Goal: Check status

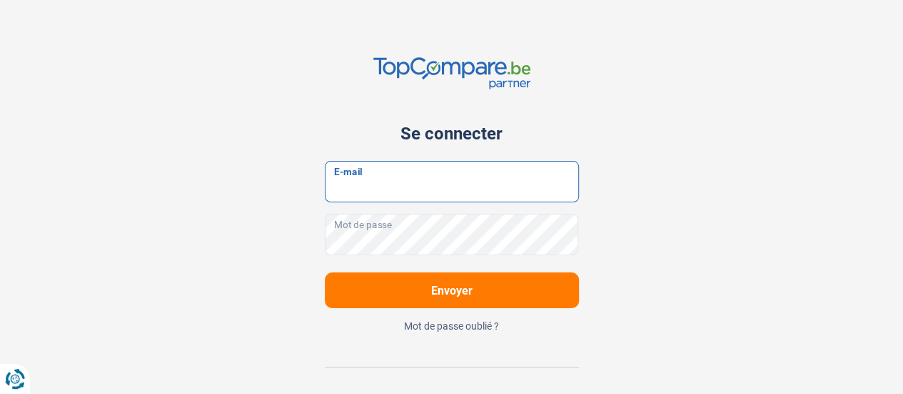
type input "contact@tskbrussels.com"
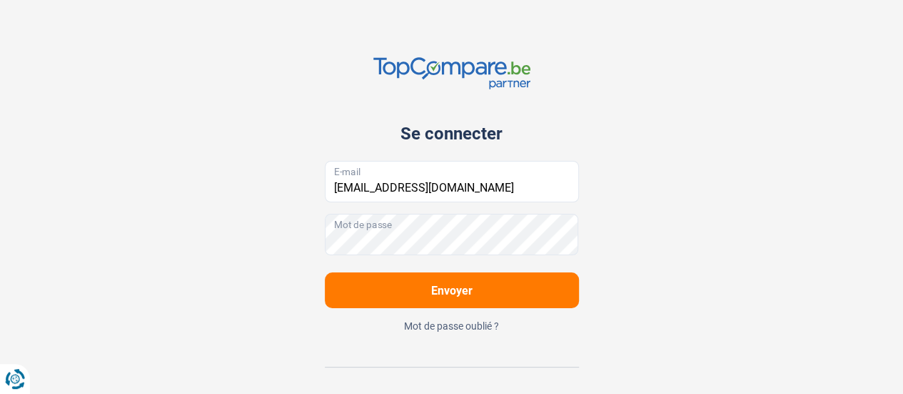
click at [477, 286] on button "Envoyer" at bounding box center [452, 290] width 254 height 36
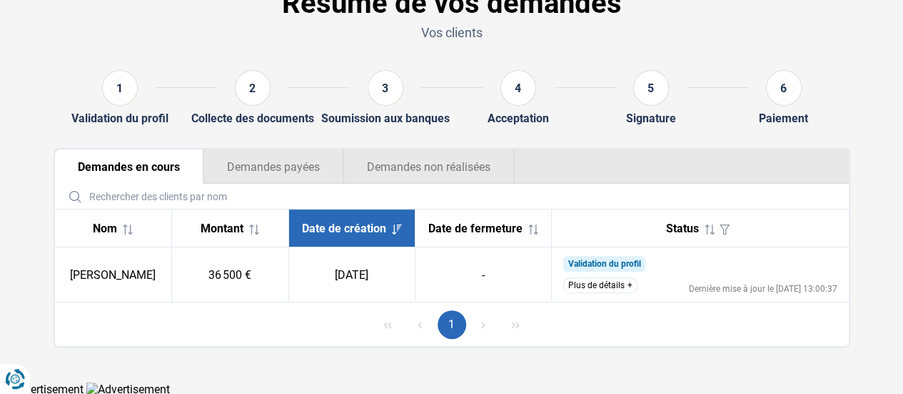
scroll to position [89, 0]
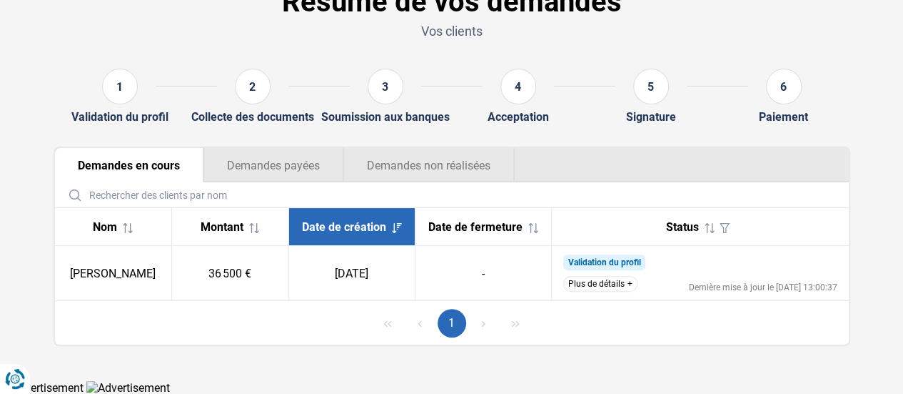
click at [583, 286] on button "Plus de détails" at bounding box center [601, 284] width 74 height 16
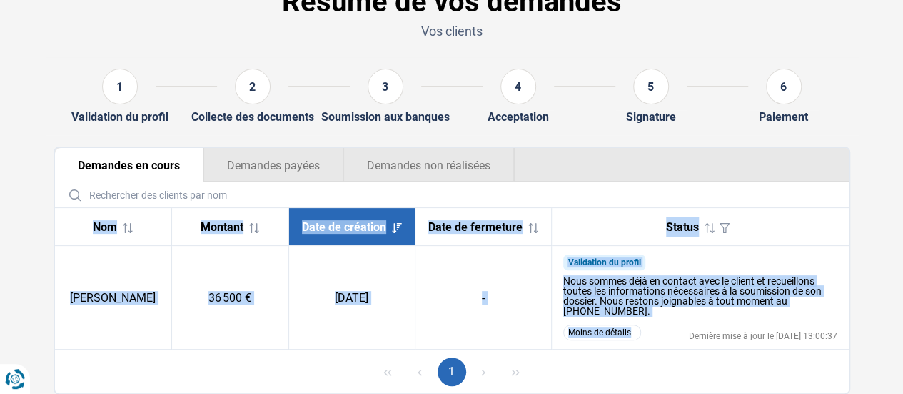
drag, startPoint x: 661, startPoint y: 331, endPoint x: 858, endPoint y: 342, distance: 196.7
click at [858, 342] on div "Demandes en cours Demandes payées Demandes non réalisées Nom Montant Date de cr…" at bounding box center [452, 270] width 814 height 248
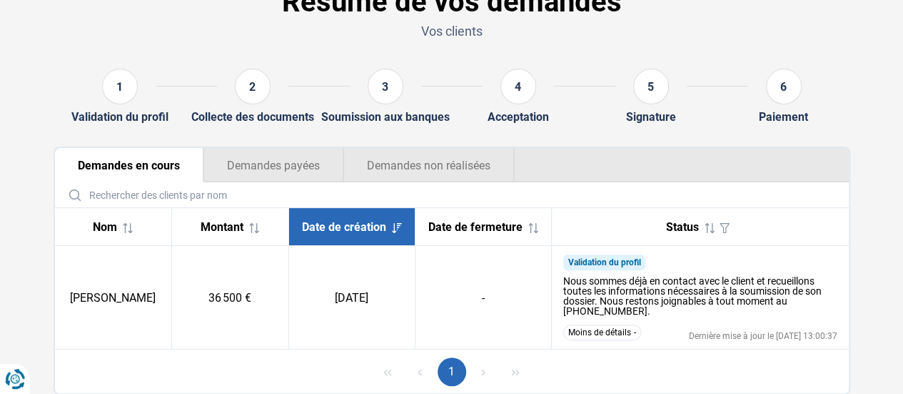
click at [778, 315] on div "Nous sommes déjà en contact avec le client et recueillons toutes les informatio…" at bounding box center [701, 296] width 274 height 40
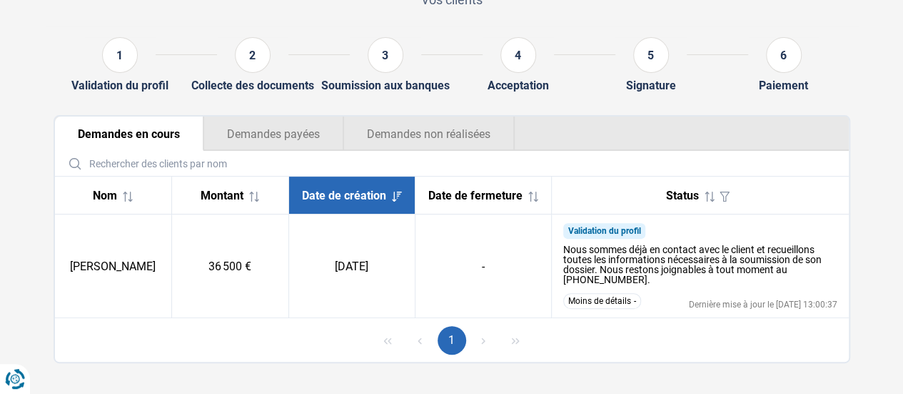
scroll to position [138, 0]
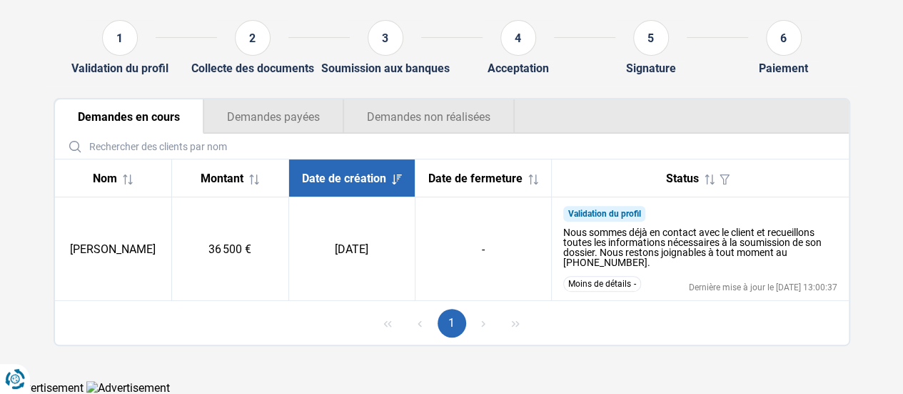
drag, startPoint x: 77, startPoint y: 254, endPoint x: 159, endPoint y: 264, distance: 82.7
click at [159, 264] on td "[PERSON_NAME]" at bounding box center [113, 249] width 117 height 104
click at [168, 234] on td "[PERSON_NAME]" at bounding box center [113, 249] width 117 height 104
drag, startPoint x: 198, startPoint y: 251, endPoint x: 21, endPoint y: 188, distance: 187.3
click at [21, 188] on section "Résumé de vos demandes Vos clients 1 Validation du profil 2 Collecte des docume…" at bounding box center [451, 142] width 903 height 475
